Goal: Task Accomplishment & Management: Complete application form

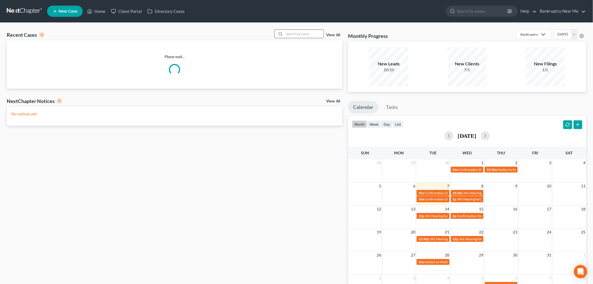
click at [293, 35] on input "search" at bounding box center [304, 34] width 39 height 8
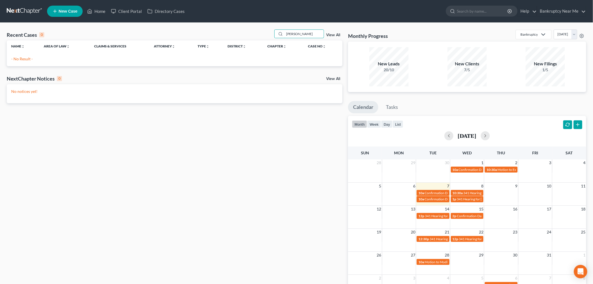
type input "wexler"
click at [66, 10] on span "New Case" at bounding box center [68, 11] width 19 height 4
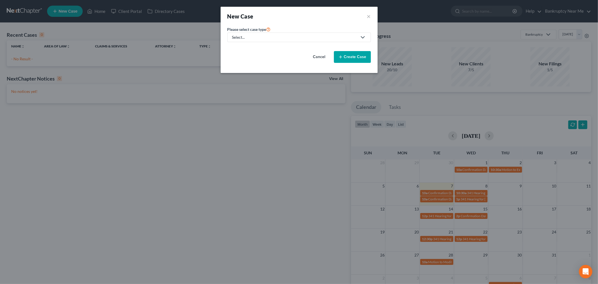
click at [313, 37] on div "Select..." at bounding box center [294, 37] width 125 height 6
click at [265, 49] on div "Bankruptcy" at bounding box center [257, 49] width 49 height 6
select select "38"
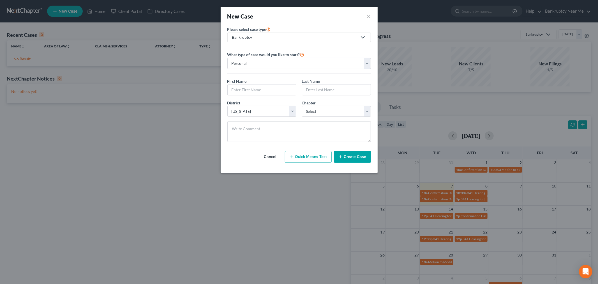
click at [261, 83] on div "First Name *" at bounding box center [262, 86] width 75 height 17
click at [265, 90] on input "text" at bounding box center [262, 89] width 68 height 11
type input "Kyle"
type input "Wexler"
drag, startPoint x: 273, startPoint y: 128, endPoint x: 280, endPoint y: 118, distance: 12.2
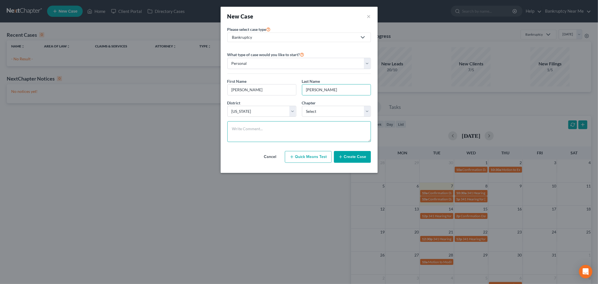
click at [273, 128] on textarea at bounding box center [299, 131] width 144 height 21
paste textarea "________________________________________ From: Squarespace <form-submission@squ…"
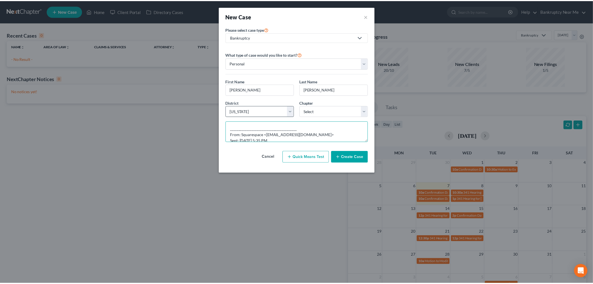
scroll to position [89, 0]
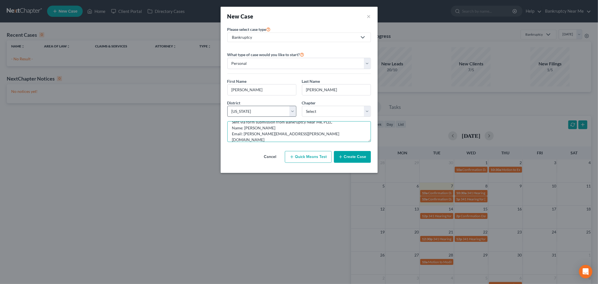
type textarea "________________________________________ From: Squarespace <form-submission@squ…"
click at [281, 110] on select "Select Alabama - Middle Alabama - Northern Alabama - Southern Alaska Arizona Ar…" at bounding box center [261, 111] width 69 height 11
select select "7"
click at [227, 106] on select "Select Alabama - Middle Alabama - Northern Alabama - Southern Alaska Arizona Ar…" at bounding box center [261, 111] width 69 height 11
click at [318, 116] on select "Select 7 11 12 13" at bounding box center [336, 111] width 69 height 11
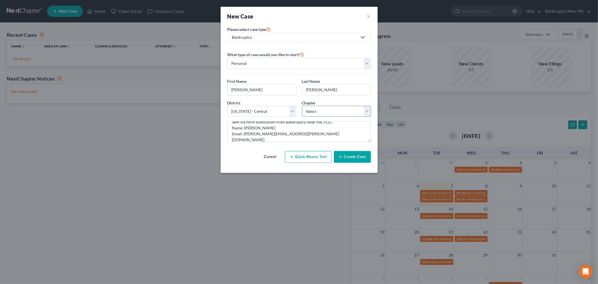
select select "0"
click at [302, 106] on select "Select 7 11 12 13" at bounding box center [336, 111] width 69 height 11
click at [354, 162] on button "Create Case" at bounding box center [352, 157] width 37 height 12
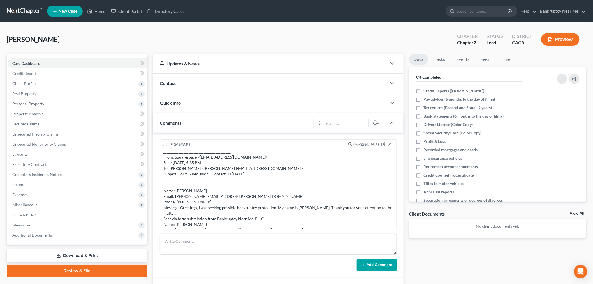
scroll to position [24, 0]
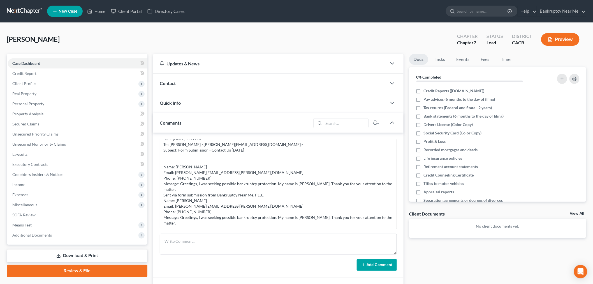
click at [254, 80] on div "Contact" at bounding box center [270, 82] width 234 height 19
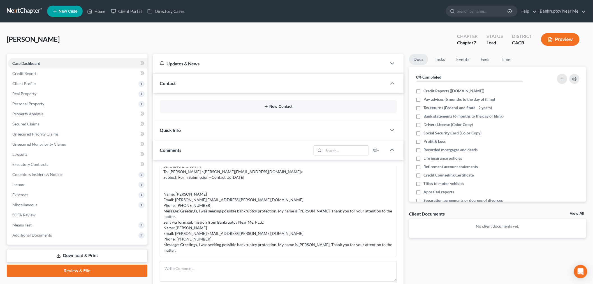
click at [283, 107] on button "New Contact" at bounding box center [278, 106] width 228 height 4
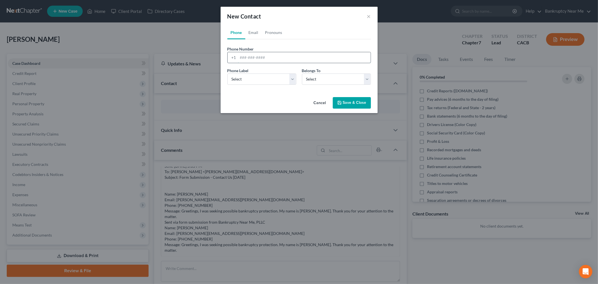
click at [265, 56] on input "tel" at bounding box center [304, 57] width 133 height 11
paste input "(707) 656-1411"
type input "(707) 656-1411"
click at [246, 82] on select "Select Mobile Home Work Other" at bounding box center [261, 78] width 69 height 11
select select "0"
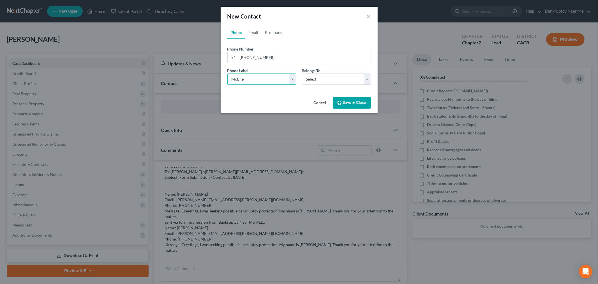
click at [227, 73] on select "Select Mobile Home Work Other" at bounding box center [261, 78] width 69 height 11
click at [320, 76] on select "Select Client Other" at bounding box center [336, 78] width 69 height 11
select select "0"
click at [302, 73] on select "Select Client Other" at bounding box center [336, 78] width 69 height 11
select select "0"
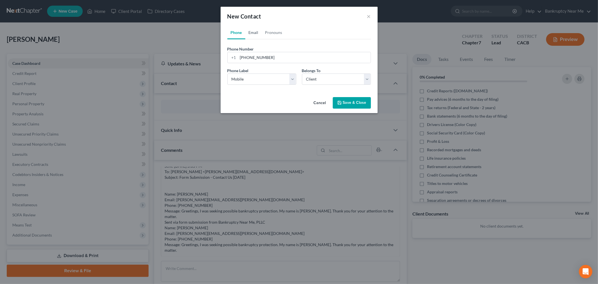
click at [254, 30] on link "Email" at bounding box center [253, 32] width 17 height 13
drag, startPoint x: 275, startPoint y: 56, endPoint x: 262, endPoint y: 73, distance: 21.2
click at [275, 56] on input "email" at bounding box center [304, 57] width 133 height 11
paste input "kyle.wexler@me.com"
type input "kyle.wexler@me.com"
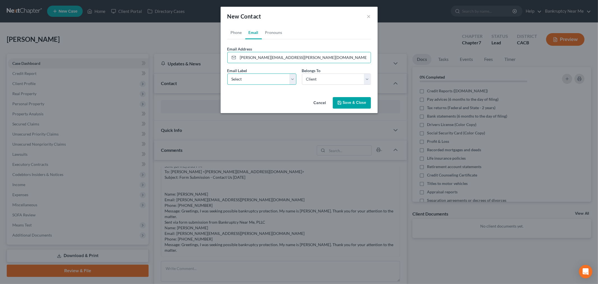
drag, startPoint x: 253, startPoint y: 78, endPoint x: 252, endPoint y: 84, distance: 5.7
click at [253, 78] on select "Select Home Work Other" at bounding box center [261, 78] width 69 height 11
select select "0"
click at [227, 73] on select "Select Home Work Other" at bounding box center [261, 78] width 69 height 11
click at [347, 99] on button "Save & Close" at bounding box center [352, 103] width 38 height 12
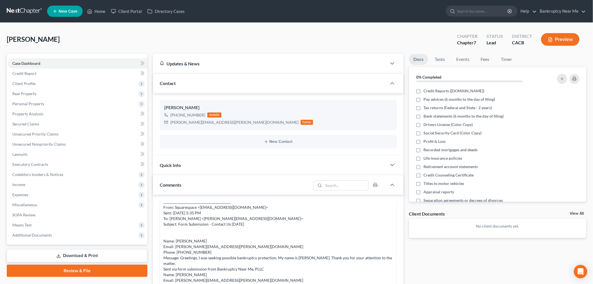
scroll to position [0, 0]
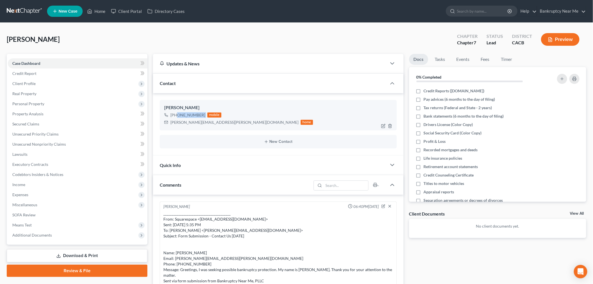
drag, startPoint x: 204, startPoint y: 113, endPoint x: 176, endPoint y: 113, distance: 28.0
click at [176, 113] on div "+1 (707) 656-1411 mobile" at bounding box center [238, 114] width 149 height 7
copy div "(707) 656-1411"
click at [41, 82] on span "Client Profile" at bounding box center [78, 83] width 140 height 10
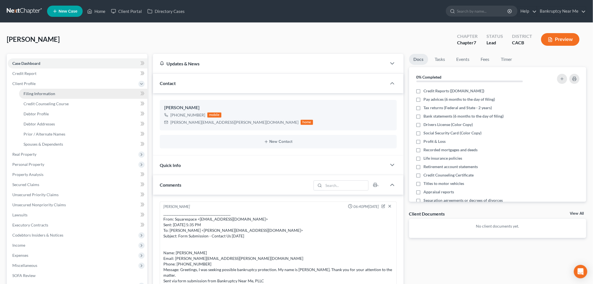
click at [74, 96] on link "Filing Information" at bounding box center [83, 94] width 128 height 10
select select "1"
select select "0"
select select "7"
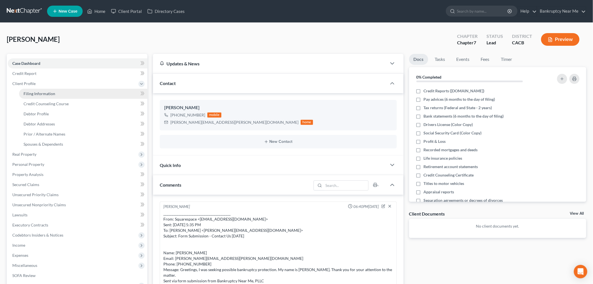
select select "4"
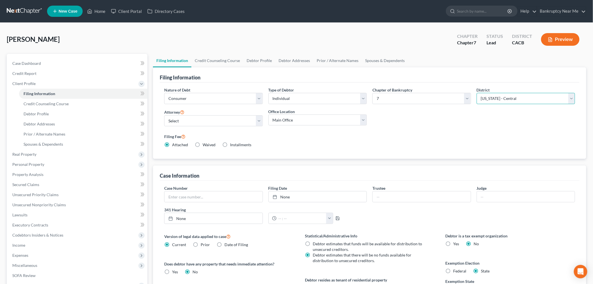
click at [485, 96] on select "Select Alabama - Middle Alabama - Northern Alabama - Southern Alaska Arizona Ar…" at bounding box center [526, 98] width 99 height 11
select select "38"
click at [477, 93] on select "Select Alabama - Middle Alabama - Northern Alabama - Southern Alaska Arizona Ar…" at bounding box center [526, 98] width 99 height 11
click at [51, 61] on link "Case Dashboard" at bounding box center [78, 63] width 140 height 10
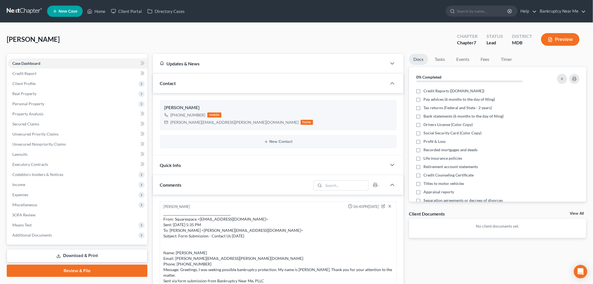
scroll to position [24, 0]
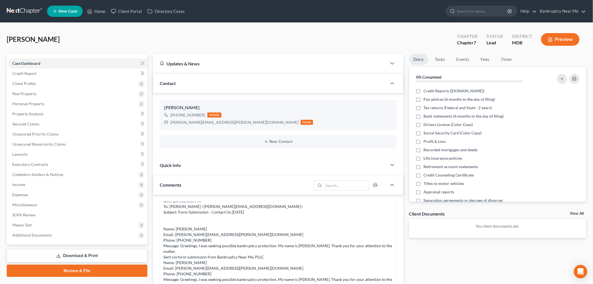
click at [30, 10] on link at bounding box center [25, 11] width 36 height 10
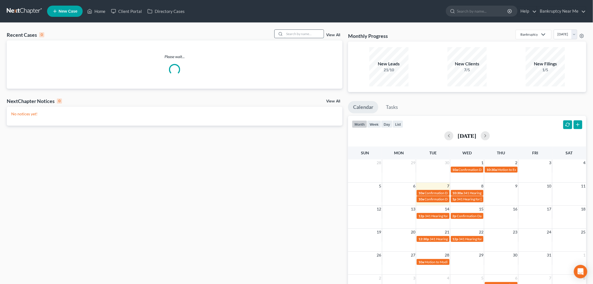
click at [301, 31] on input "search" at bounding box center [304, 34] width 39 height 8
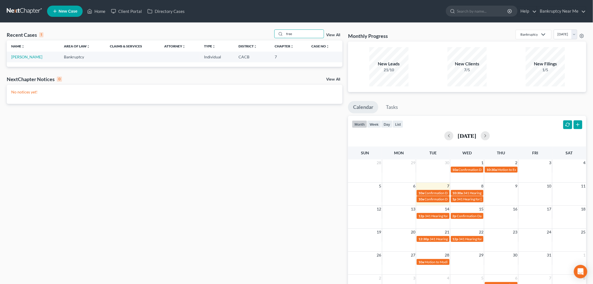
type input "free"
click at [28, 53] on td "[PERSON_NAME]" at bounding box center [33, 57] width 53 height 10
click at [28, 55] on link "Freeman, Lisa" at bounding box center [26, 56] width 31 height 5
select select "6"
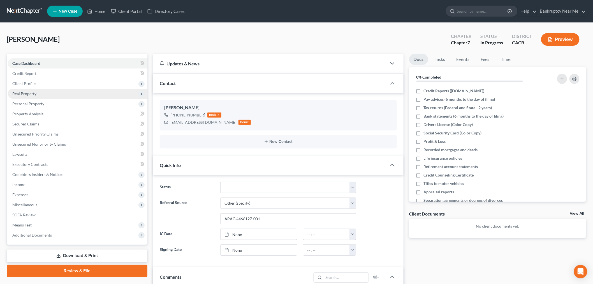
scroll to position [782, 0]
click at [52, 81] on span "Client Profile" at bounding box center [78, 83] width 140 height 10
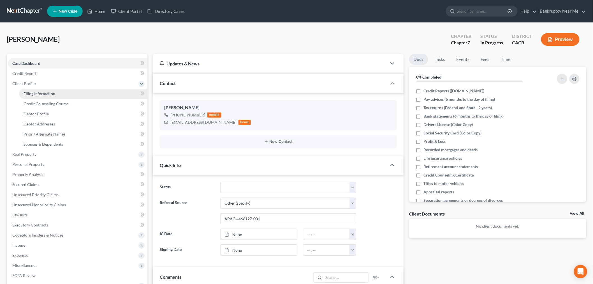
click at [54, 91] on span "Filing Information" at bounding box center [40, 93] width 32 height 5
select select "1"
select select "0"
select select "4"
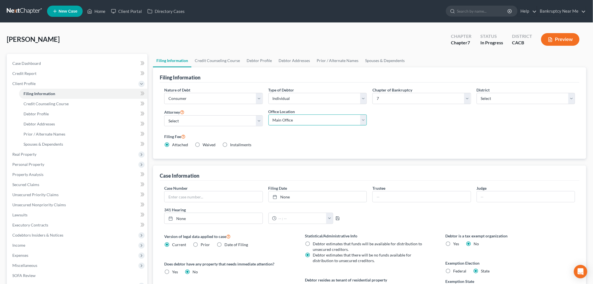
click at [280, 118] on select "Main Office Bankruptcy Near Me, LLC (Santa Ana, CA)" at bounding box center [318, 119] width 99 height 11
select select "0"
click at [269, 114] on select "Main Office Bankruptcy Near Me, LLC (Santa Ana, CA)" at bounding box center [318, 119] width 99 height 11
click at [217, 122] on select "Select Iris Kwon - MDB Iris Kwon - CACB" at bounding box center [213, 120] width 99 height 11
select select "1"
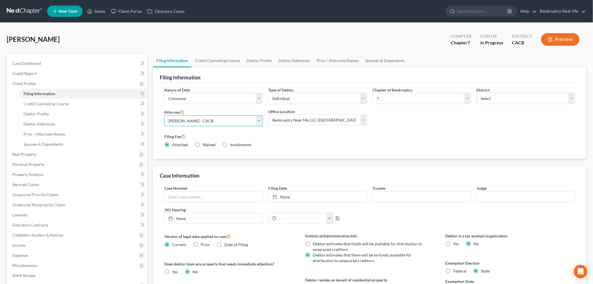
click at [164, 115] on select "Select Iris Kwon - MDB Iris Kwon - CACB" at bounding box center [213, 120] width 99 height 11
click at [222, 62] on link "Credit Counseling Course" at bounding box center [217, 60] width 52 height 13
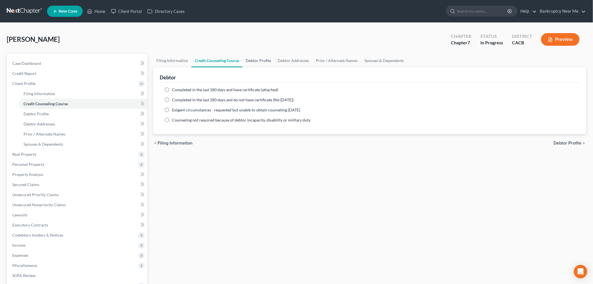
click at [255, 62] on link "Debtor Profile" at bounding box center [259, 60] width 32 height 13
select select "0"
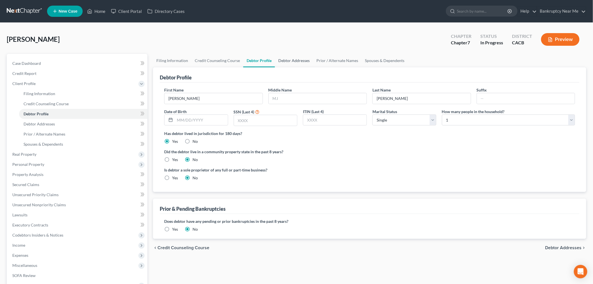
click at [289, 63] on link "Debtor Addresses" at bounding box center [294, 60] width 38 height 13
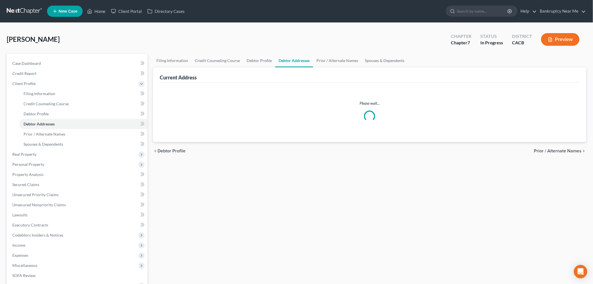
select select "0"
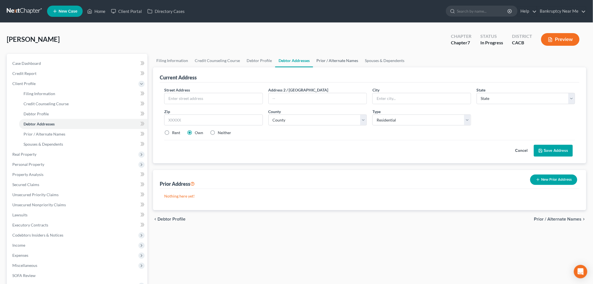
click at [336, 63] on link "Prior / Alternate Names" at bounding box center [337, 60] width 49 height 13
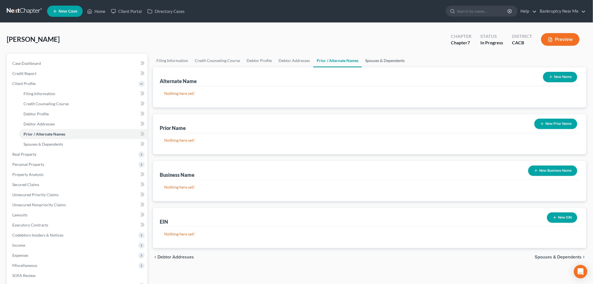
click at [378, 56] on link "Spouses & Dependents" at bounding box center [385, 60] width 46 height 13
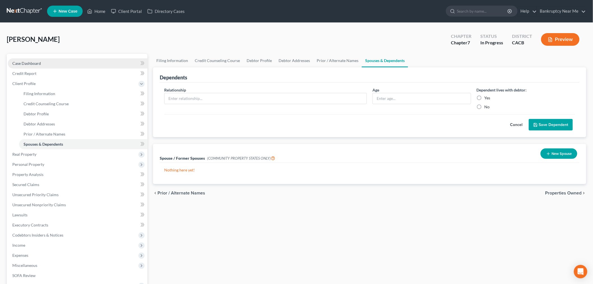
click at [74, 63] on link "Case Dashboard" at bounding box center [78, 63] width 140 height 10
select select "6"
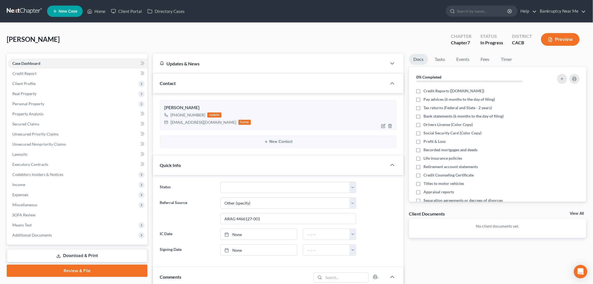
scroll to position [782, 0]
drag, startPoint x: 213, startPoint y: 122, endPoint x: 169, endPoint y: 125, distance: 44.1
click at [169, 125] on div "ljfreeman65@gmail.com home" at bounding box center [207, 122] width 87 height 7
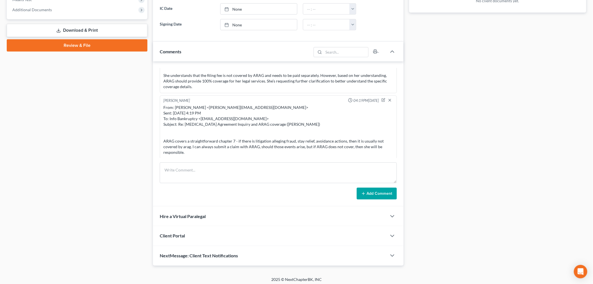
scroll to position [228, 0]
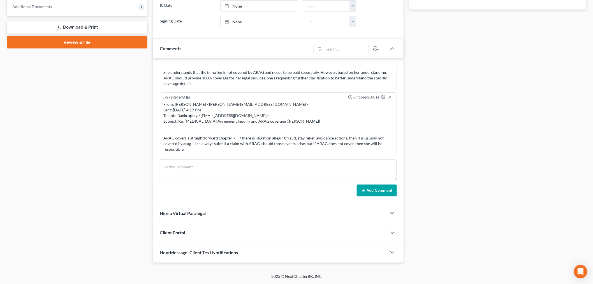
click at [182, 236] on div "Client Portal" at bounding box center [270, 232] width 234 height 19
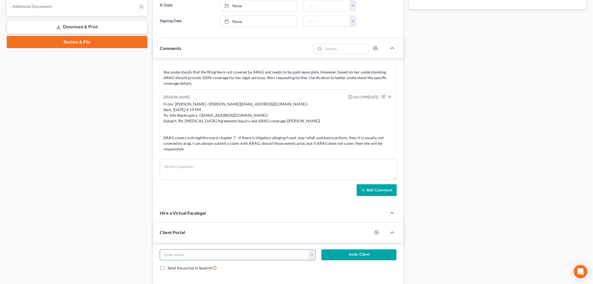
drag, startPoint x: 207, startPoint y: 258, endPoint x: 230, endPoint y: 256, distance: 23.6
click at [207, 258] on input "email" at bounding box center [234, 255] width 149 height 11
paste input "ljfreeman65@gmail.com"
type input "ljfreeman65@gmail.com"
click at [332, 260] on button "Invite Client" at bounding box center [359, 254] width 75 height 11
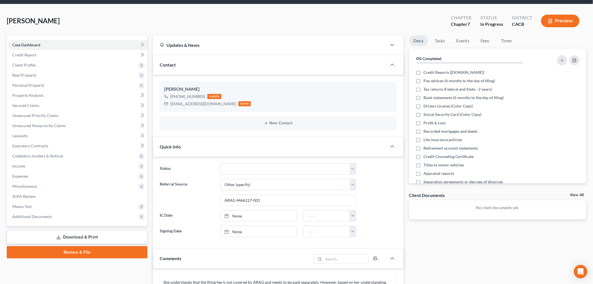
scroll to position [0, 0]
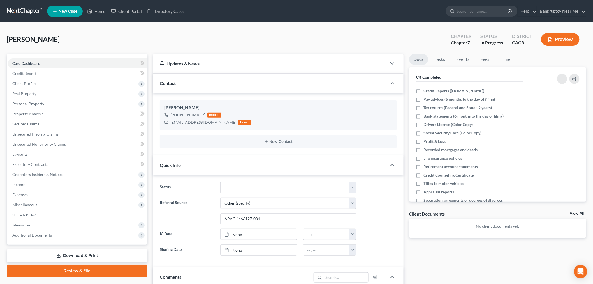
click at [32, 12] on link at bounding box center [25, 11] width 36 height 10
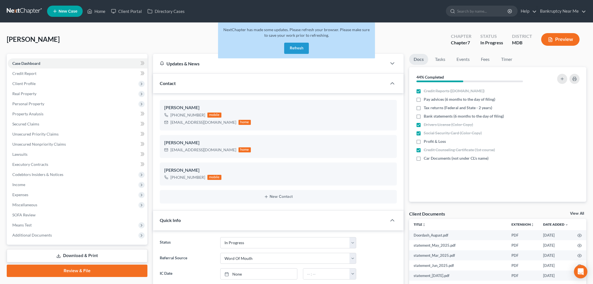
select select "9"
select select "0"
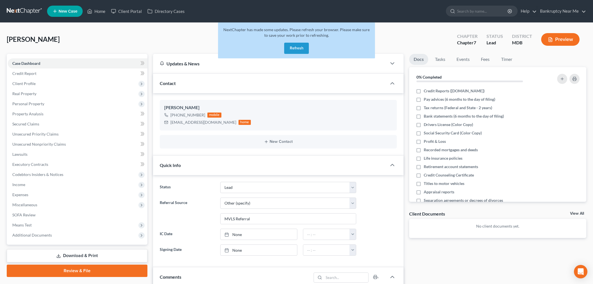
select select "10"
select select "6"
